Goal: Find specific page/section: Find specific page/section

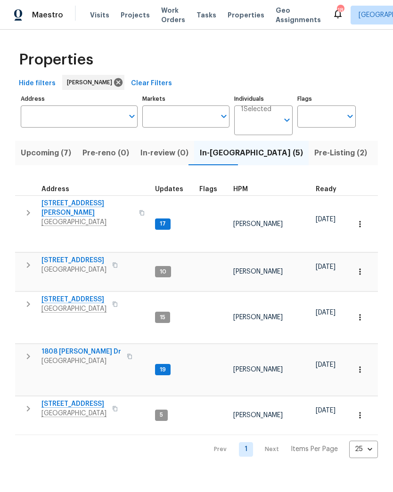
click at [69, 347] on span "1808 [PERSON_NAME] Dr" at bounding box center [81, 351] width 80 height 9
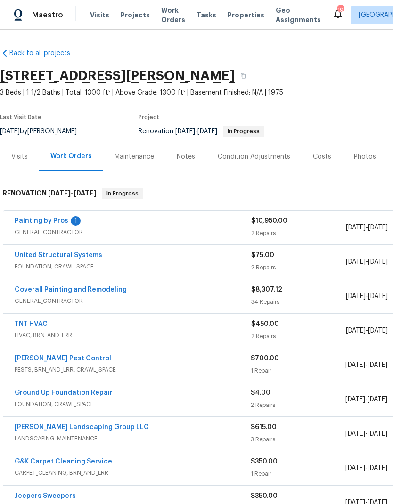
click at [42, 222] on link "Painting by Pros" at bounding box center [42, 220] width 54 height 7
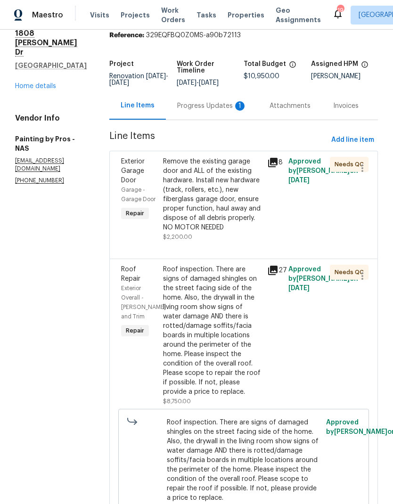
scroll to position [34, 0]
